Goal: Information Seeking & Learning: Get advice/opinions

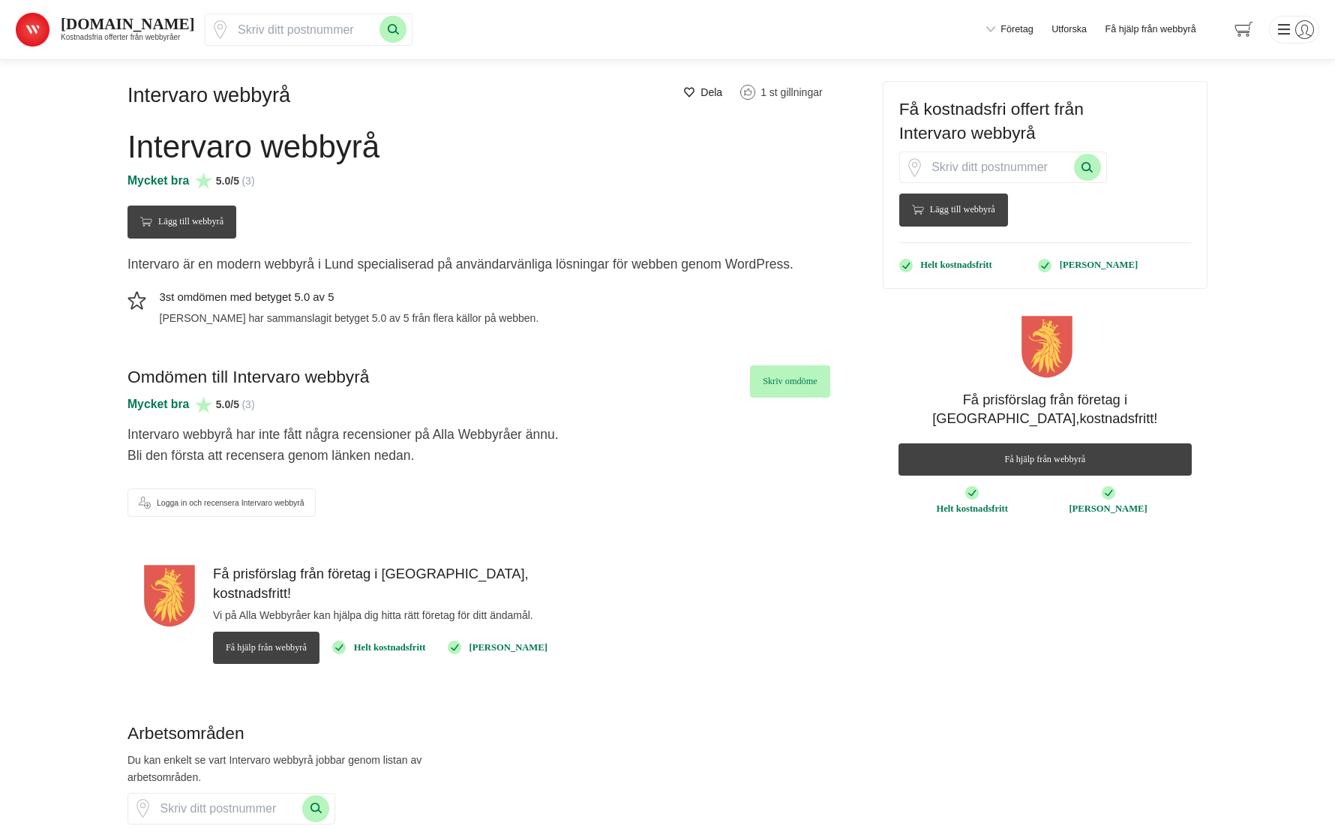
click at [324, 458] on p "Intervaro webbyrå har inte fått några recensioner på Alla Webbyråer ännu. Bli d…" at bounding box center [478, 448] width 703 height 48
click at [279, 275] on p "Intervaro är en modern webbyrå i Lund specialiserad på användarvänliga lösninga…" at bounding box center [478, 267] width 703 height 27
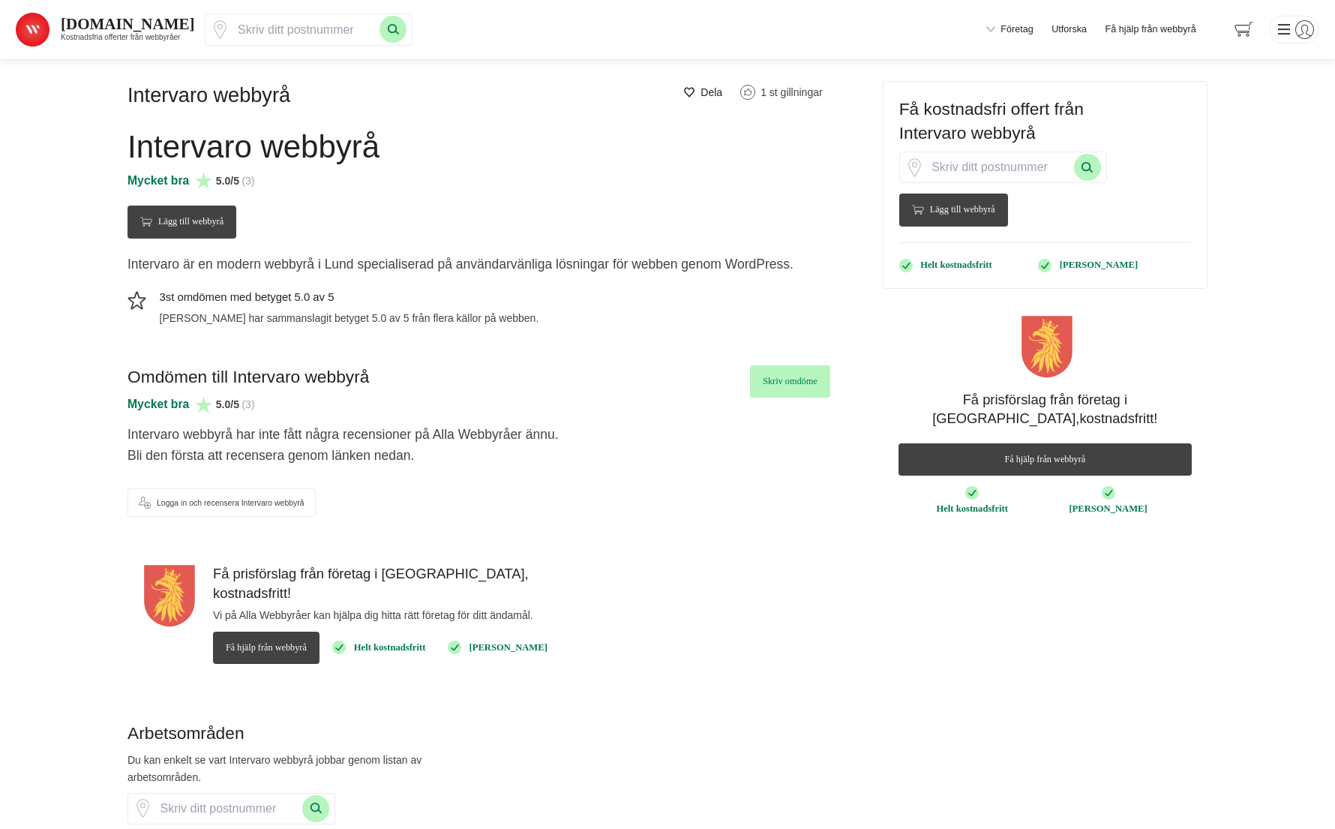
click at [277, 310] on h5 "3st omdömen med betyget 5.0 av 5" at bounding box center [349, 299] width 379 height 21
click at [0, 0] on div at bounding box center [0, 0] width 0 height 0
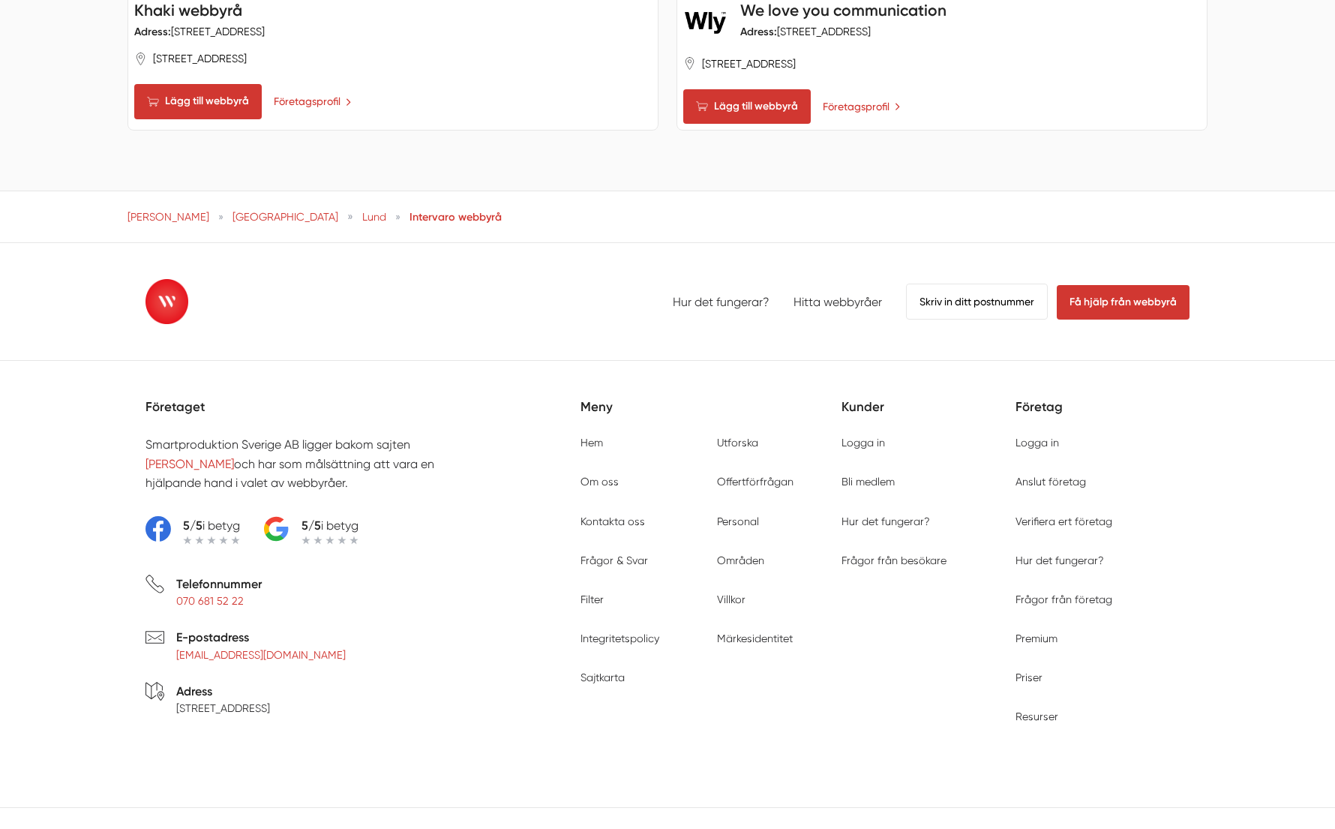
scroll to position [2080, 0]
